Goal: Use online tool/utility: Utilize a website feature to perform a specific function

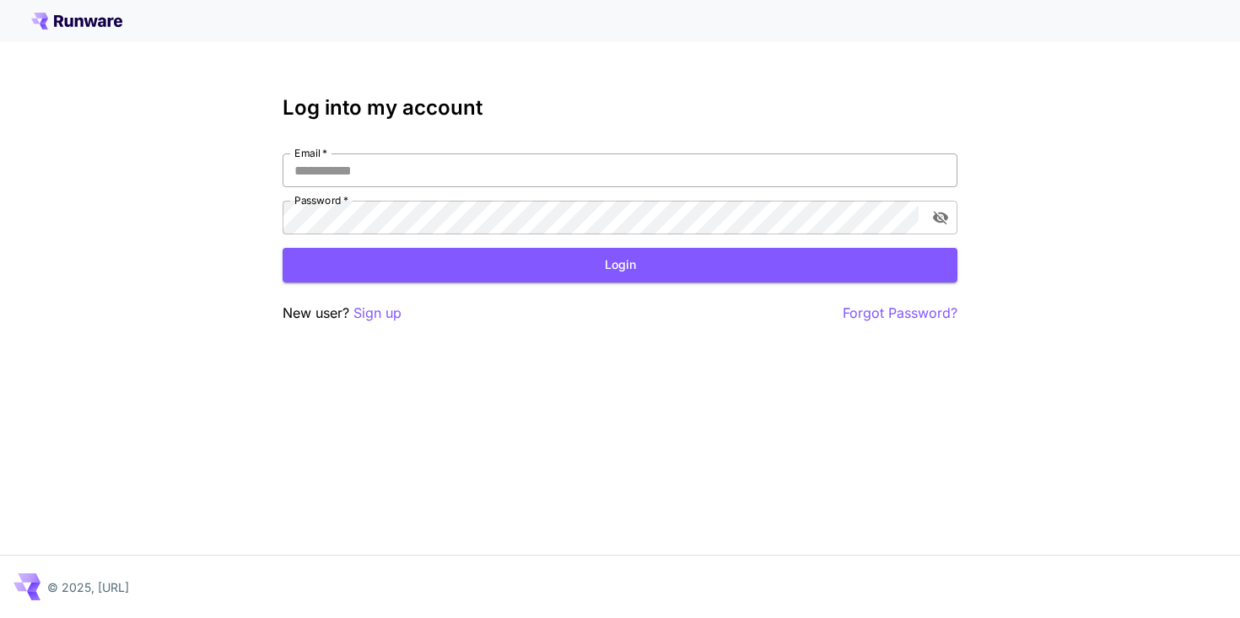
click at [358, 175] on input "Email   *" at bounding box center [620, 171] width 675 height 34
type input "**********"
click button "Login" at bounding box center [620, 265] width 675 height 35
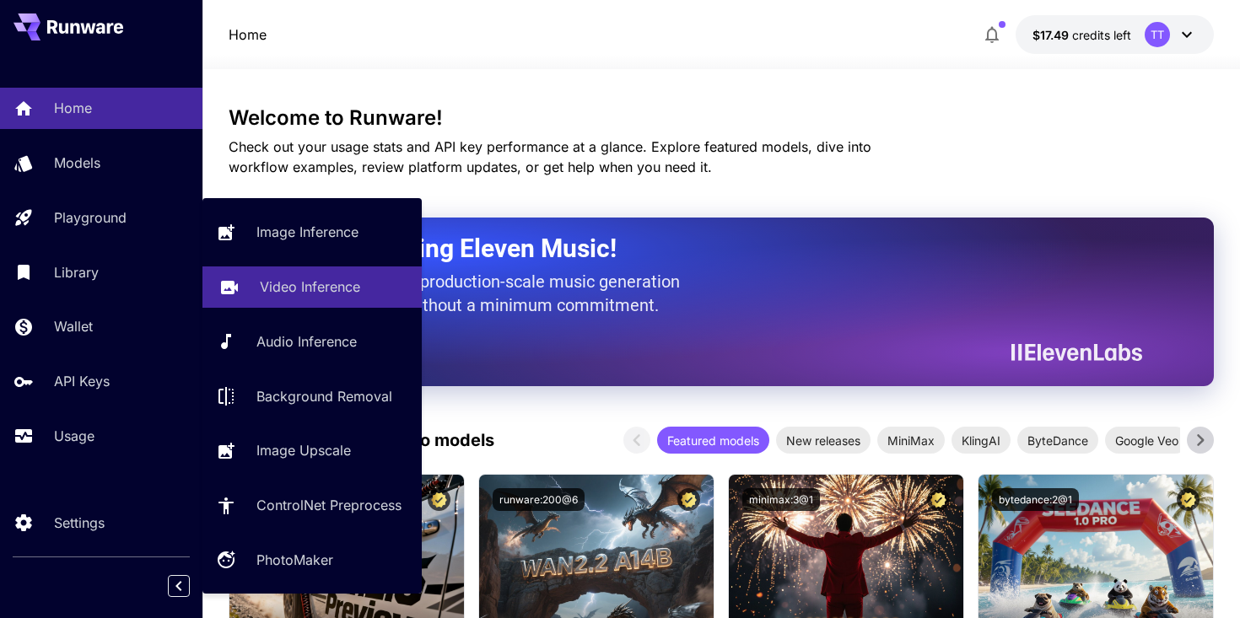
click at [300, 301] on link "Video Inference" at bounding box center [312, 287] width 219 height 41
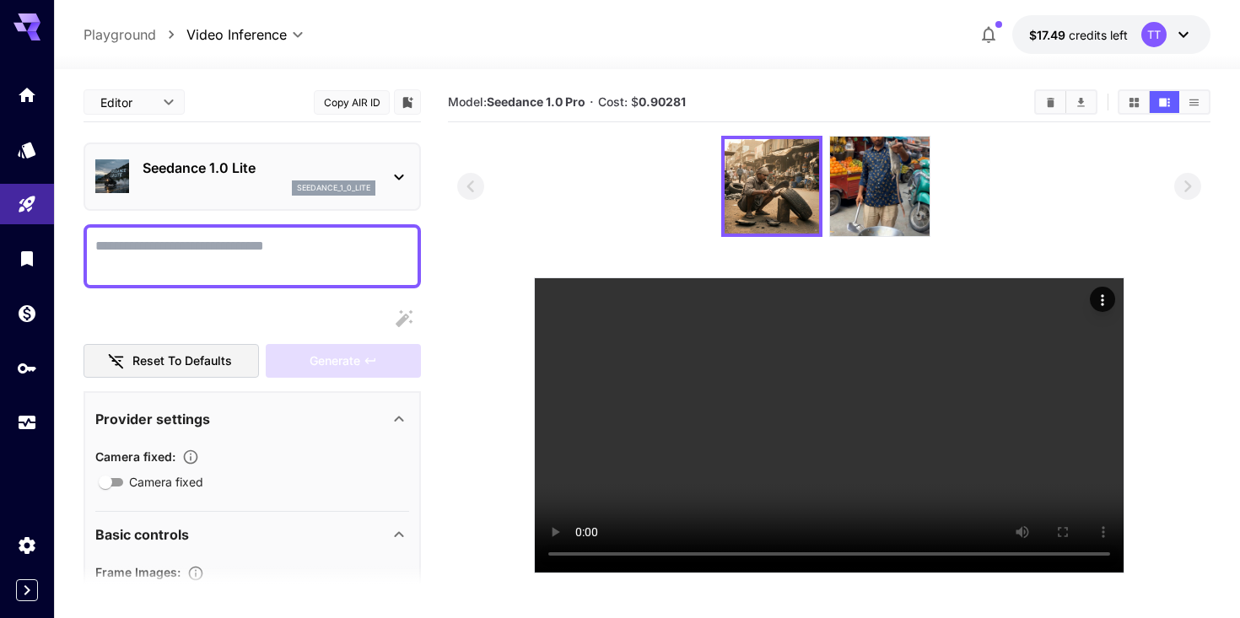
click at [402, 181] on icon at bounding box center [399, 177] width 20 height 20
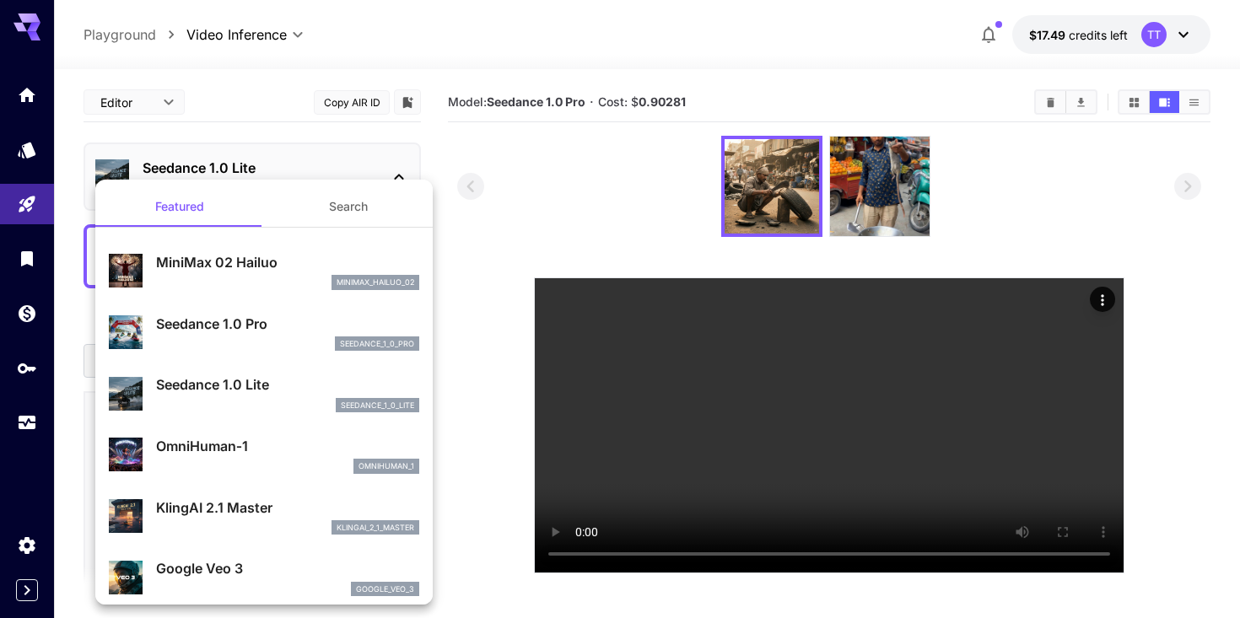
click at [456, 148] on div at bounding box center [620, 309] width 1240 height 618
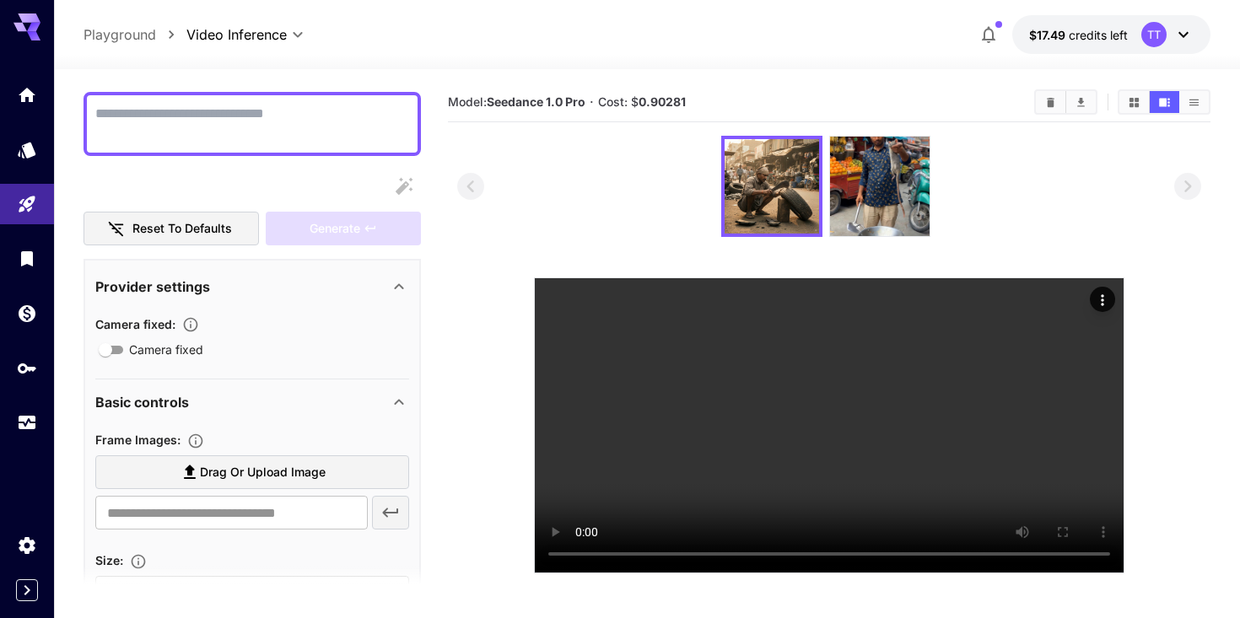
scroll to position [71, 0]
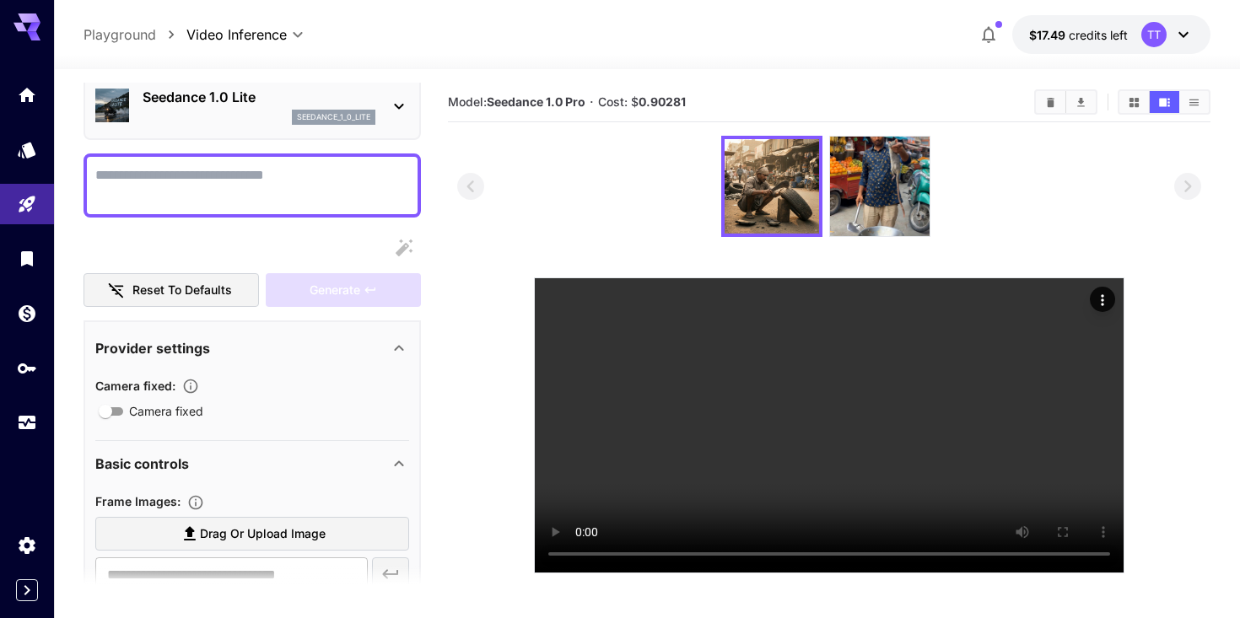
click at [402, 100] on icon at bounding box center [399, 106] width 20 height 20
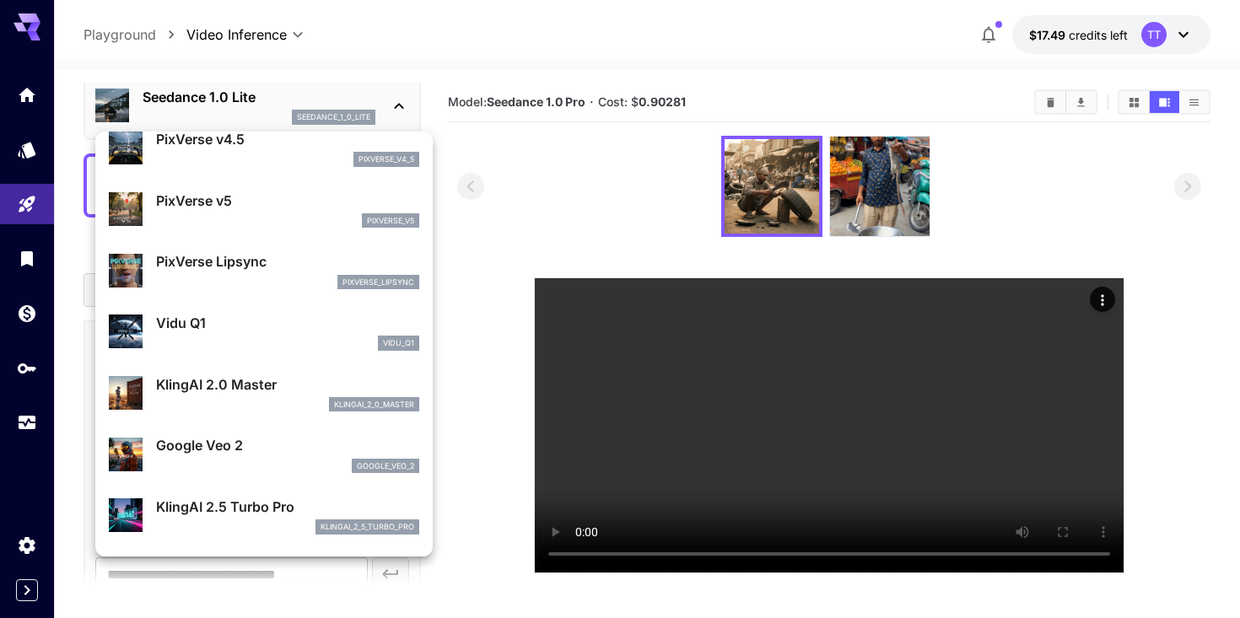
scroll to position [484, 0]
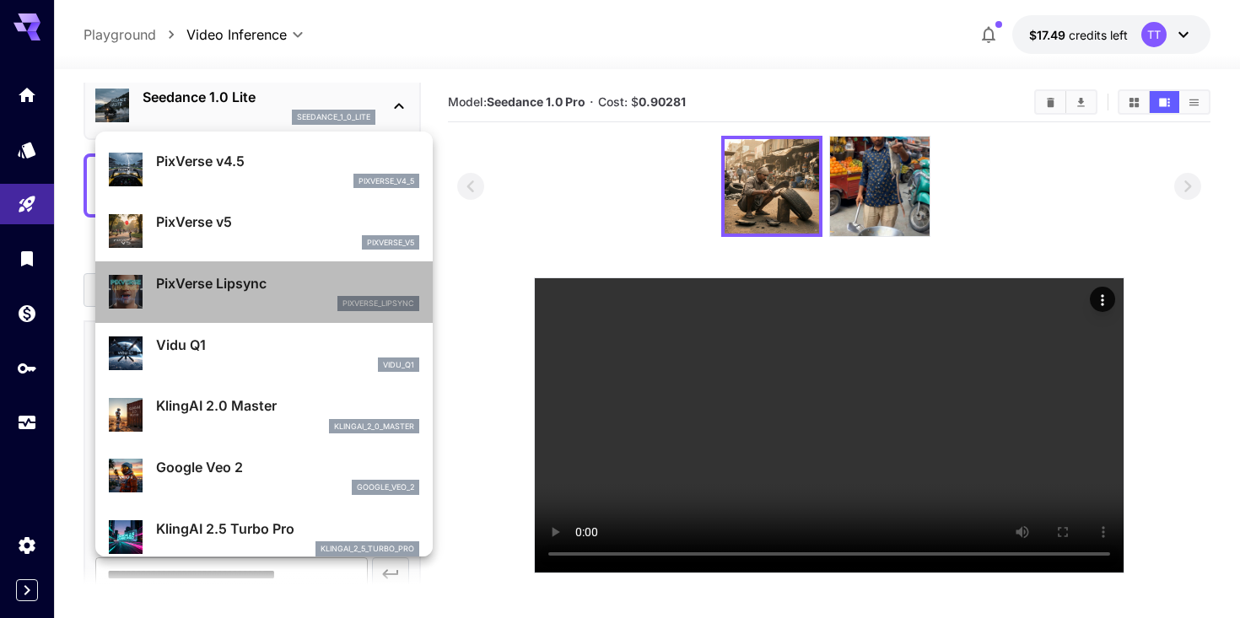
click at [248, 288] on p "PixVerse Lipsync" at bounding box center [287, 283] width 263 height 20
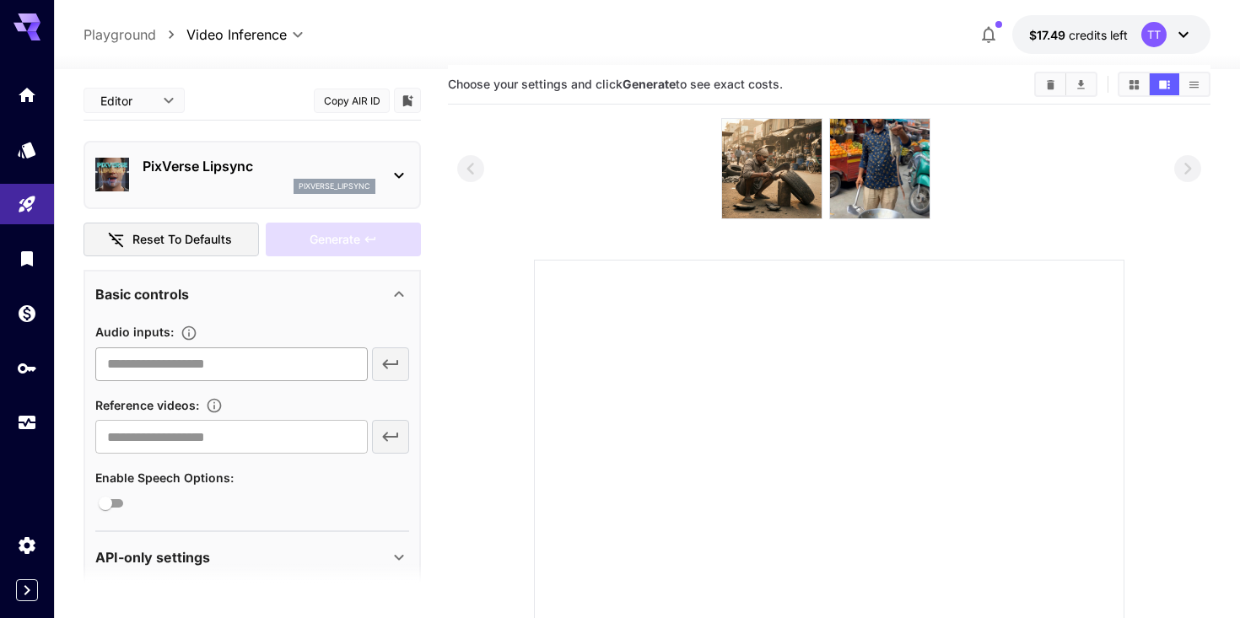
scroll to position [21, 0]
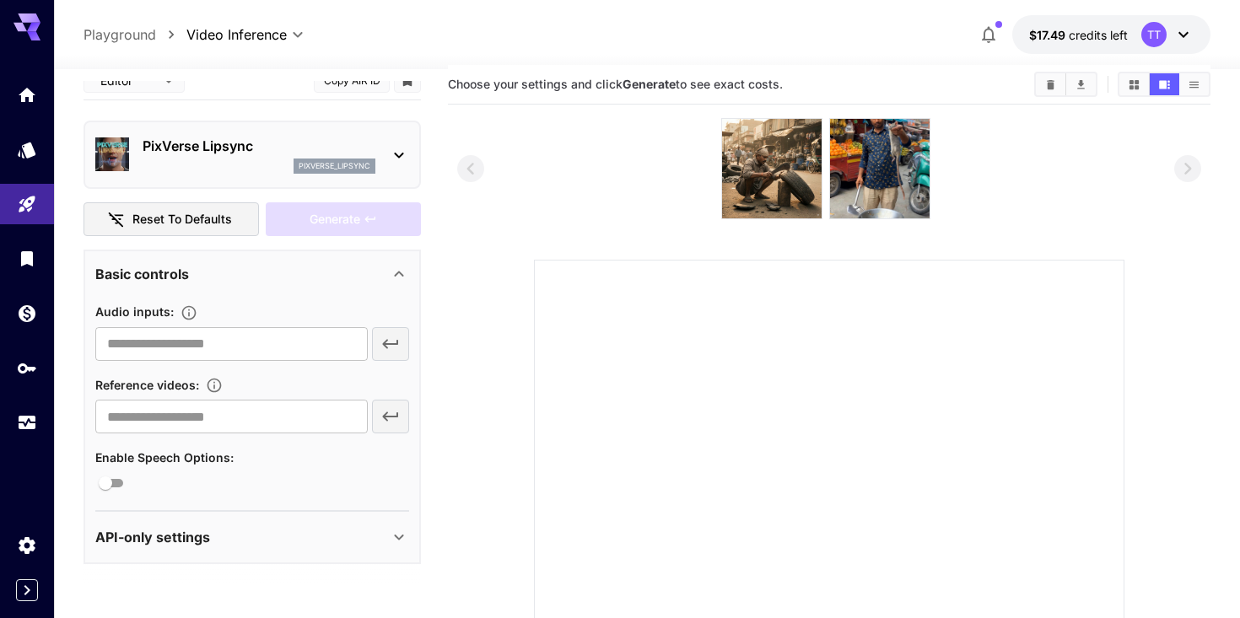
click at [198, 541] on p "API-only settings" at bounding box center [152, 537] width 115 height 20
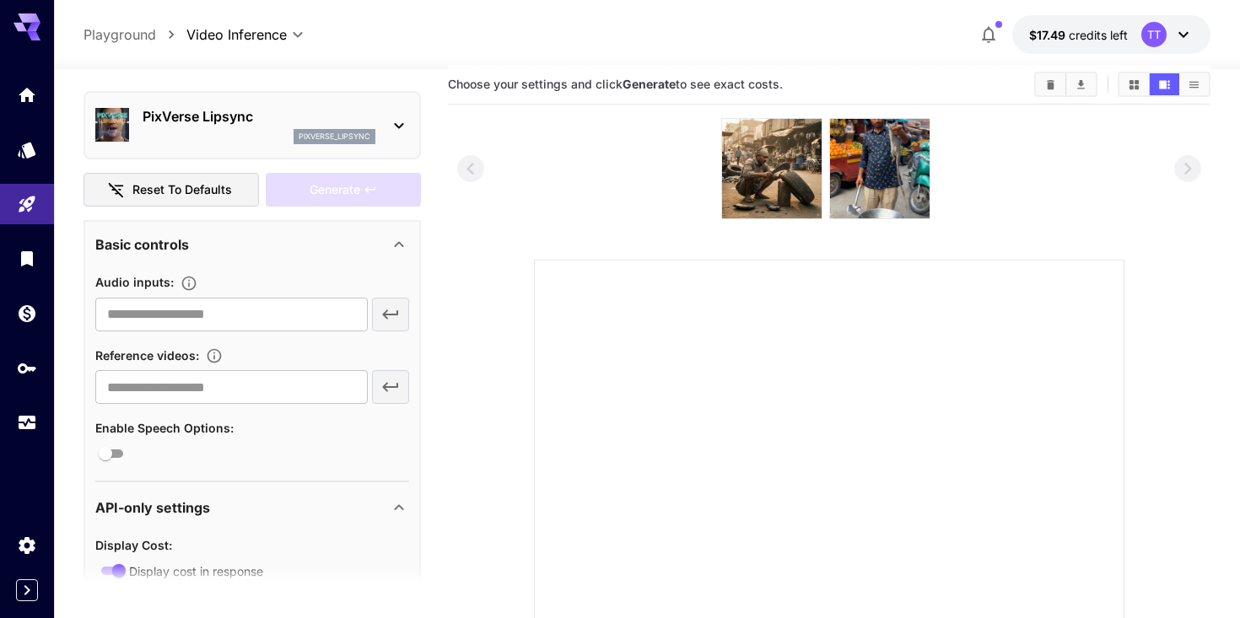
scroll to position [0, 0]
